Goal: Information Seeking & Learning: Compare options

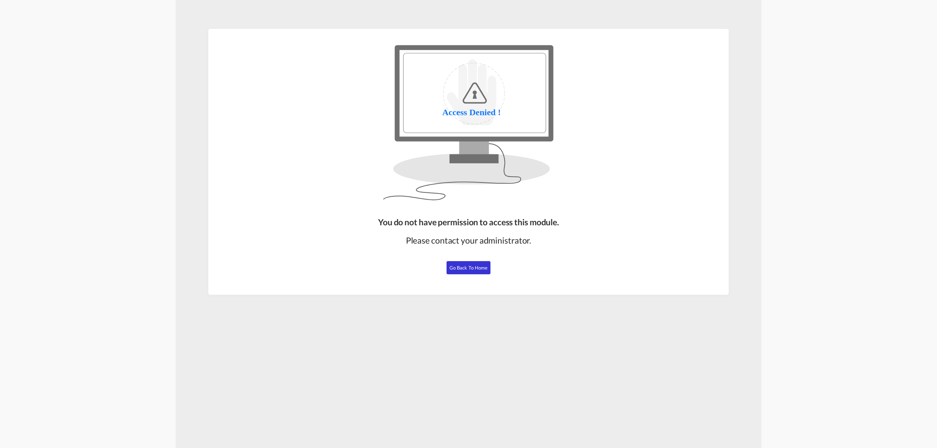
click at [477, 268] on span "Go Back to Home" at bounding box center [468, 268] width 38 height 6
